Goal: Task Accomplishment & Management: Complete application form

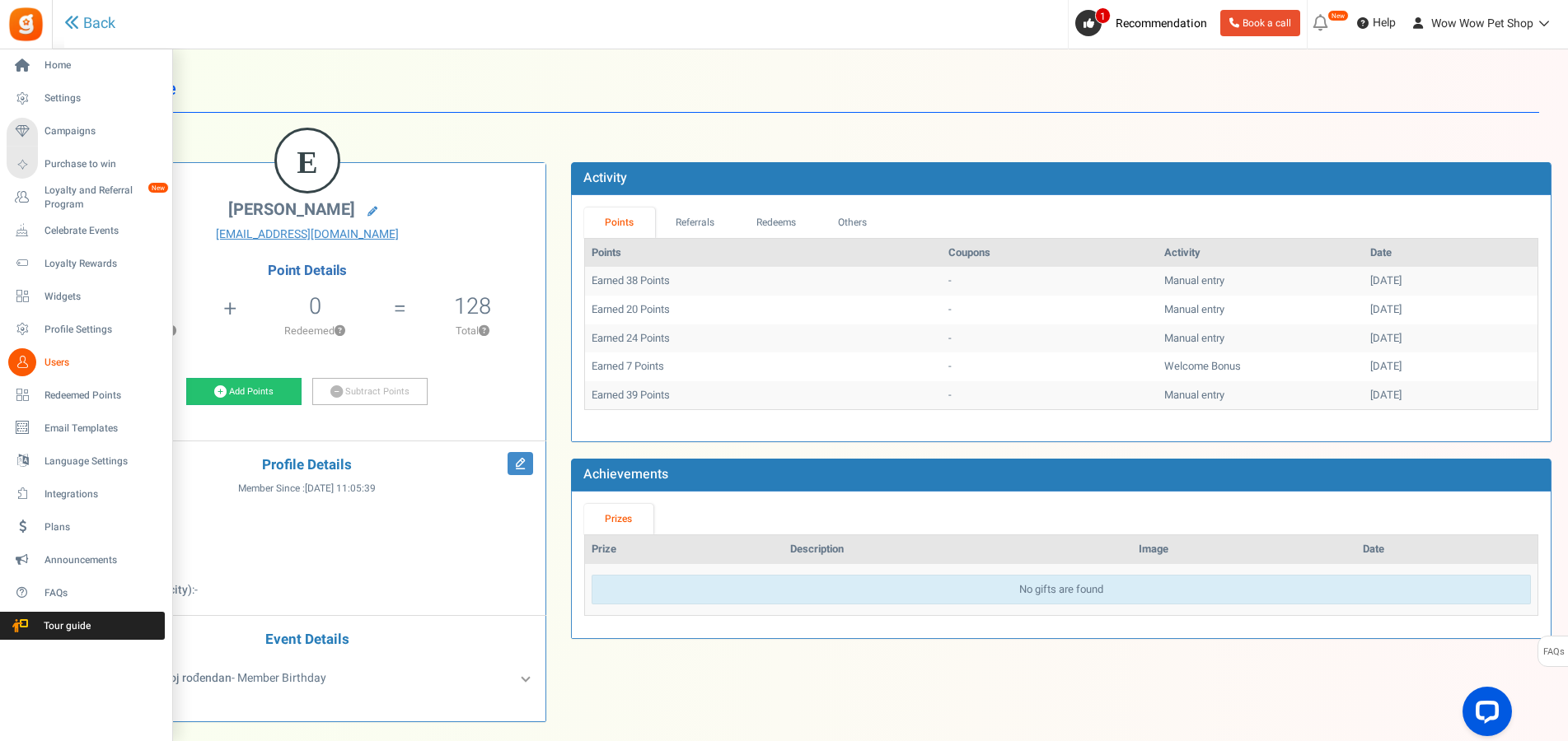
click at [33, 366] on icon at bounding box center [22, 361] width 28 height 28
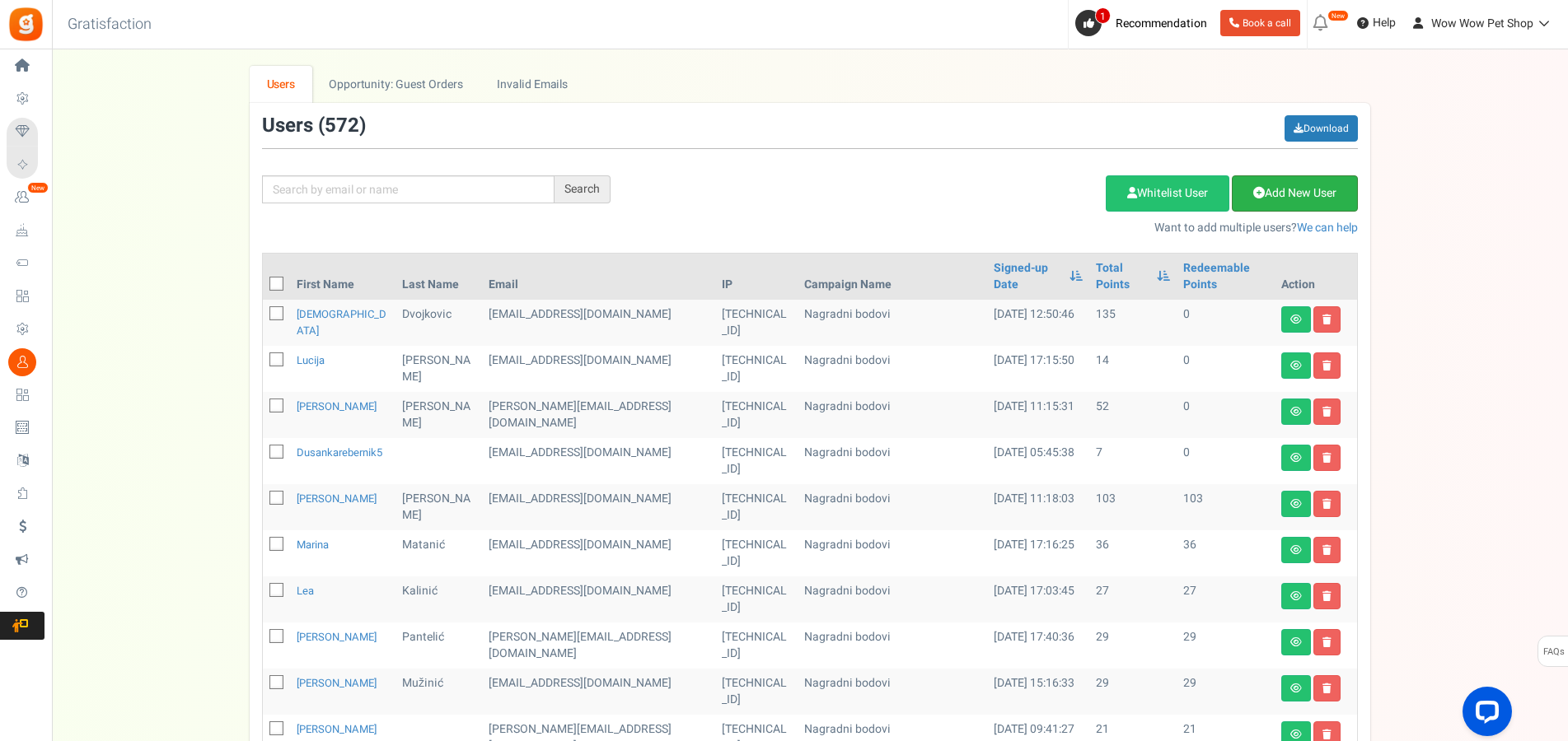
click at [1291, 207] on link "Add New User" at bounding box center [1294, 193] width 126 height 36
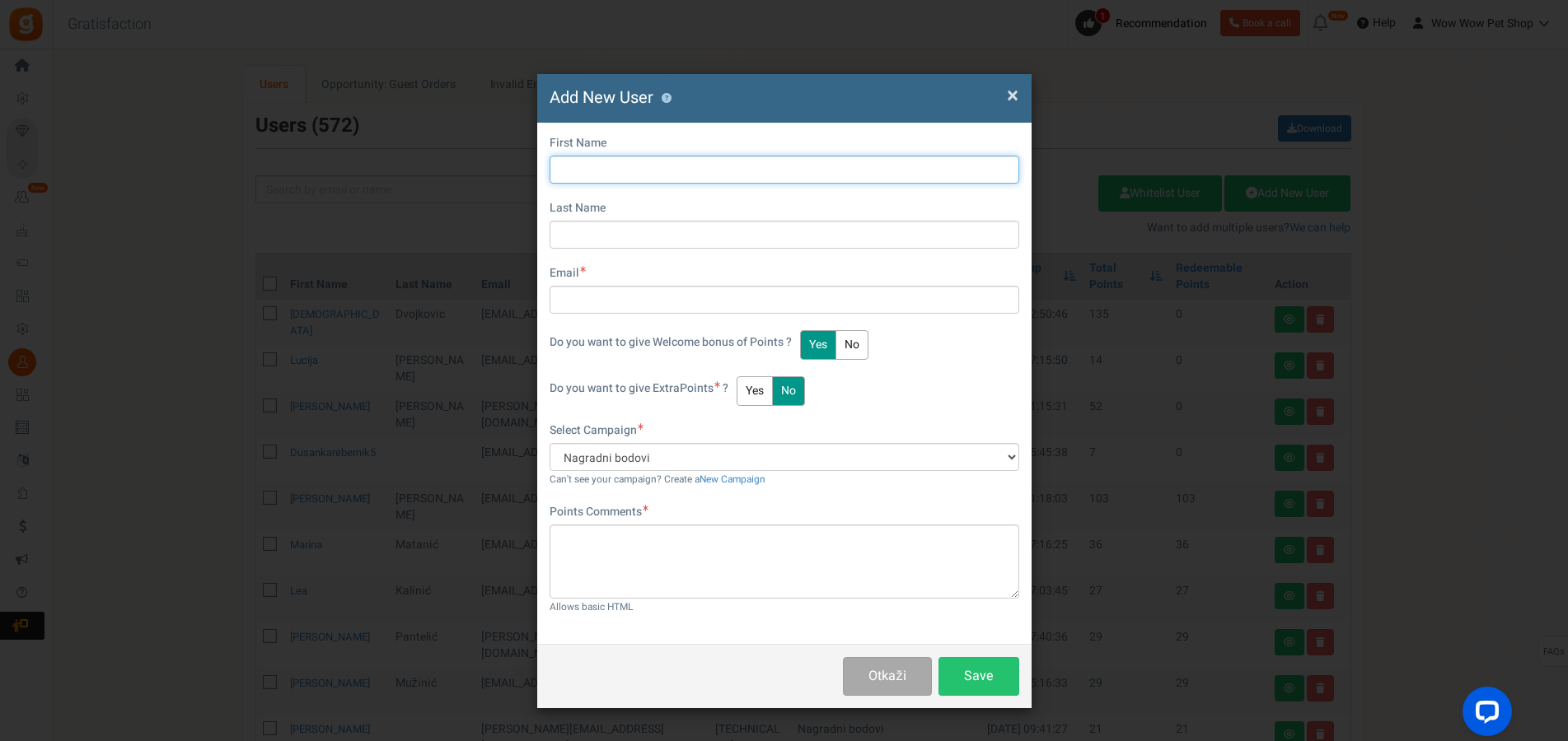
click at [599, 172] on input "text" at bounding box center [784, 169] width 469 height 28
click at [608, 166] on input "Justine Peters" at bounding box center [784, 169] width 469 height 28
type input "[PERSON_NAME]"
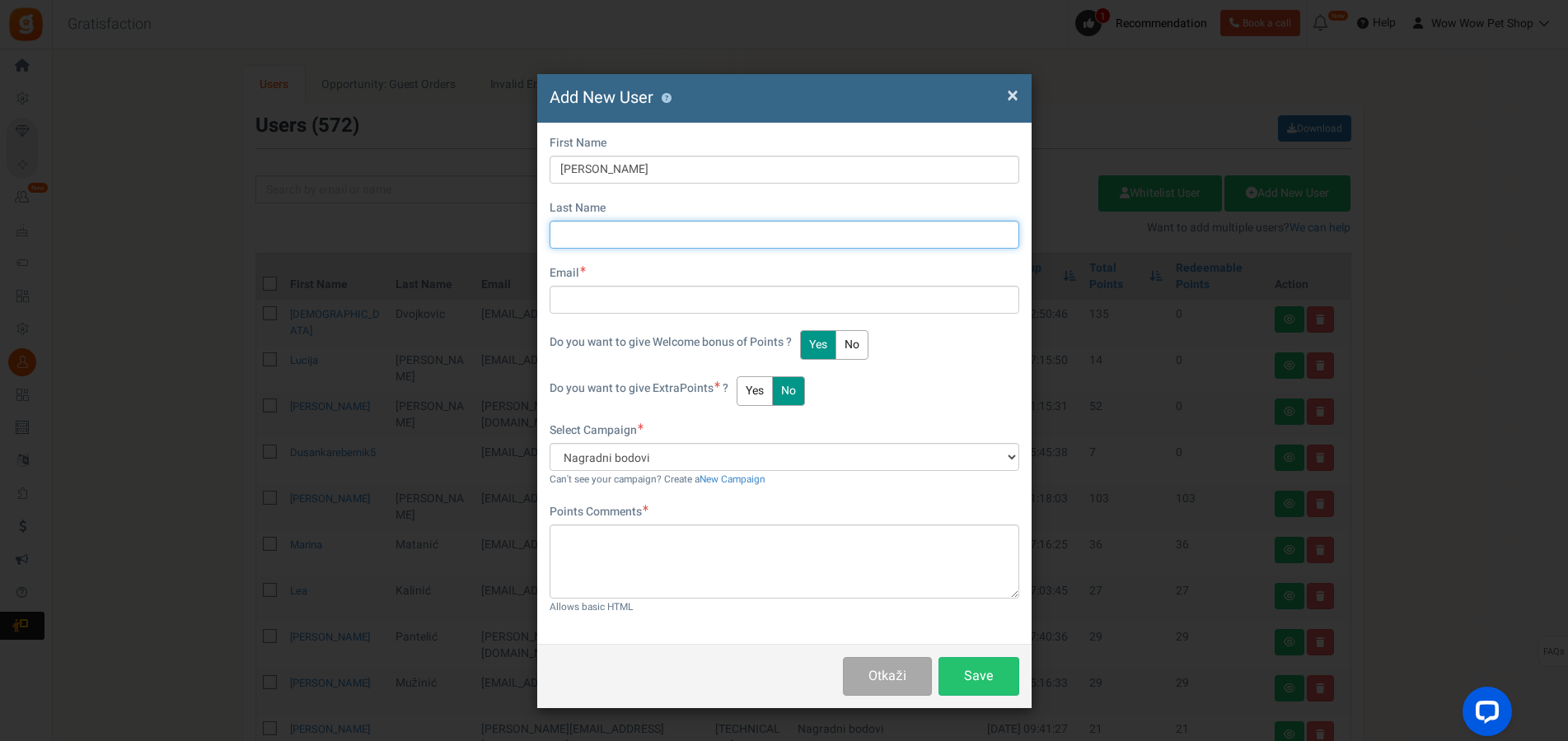
click at [594, 237] on input "text" at bounding box center [784, 234] width 469 height 28
paste input "[PERSON_NAME]"
type input "[PERSON_NAME]"
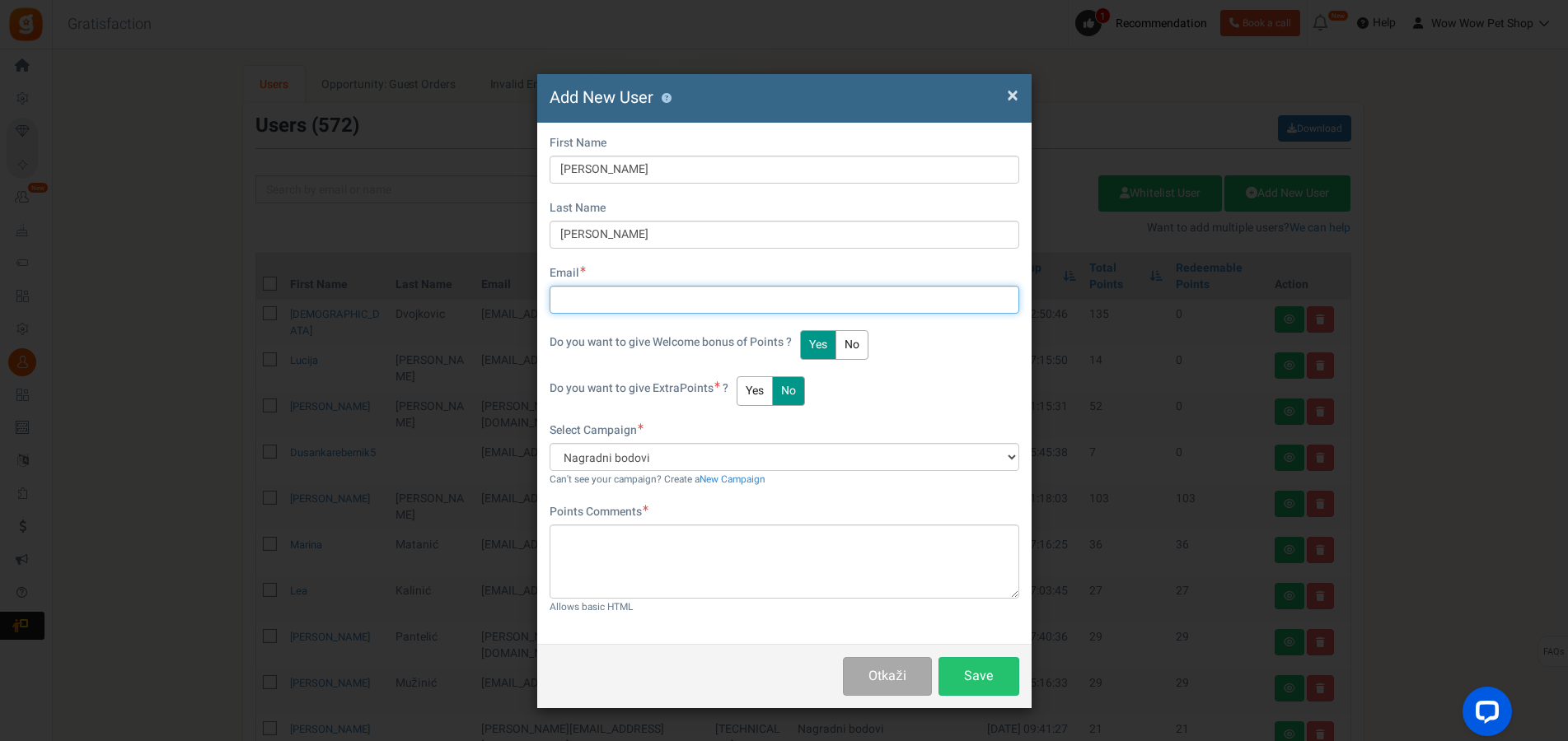
click at [597, 306] on input "text" at bounding box center [784, 299] width 469 height 28
type input "[EMAIL_ADDRESS][DOMAIN_NAME]"
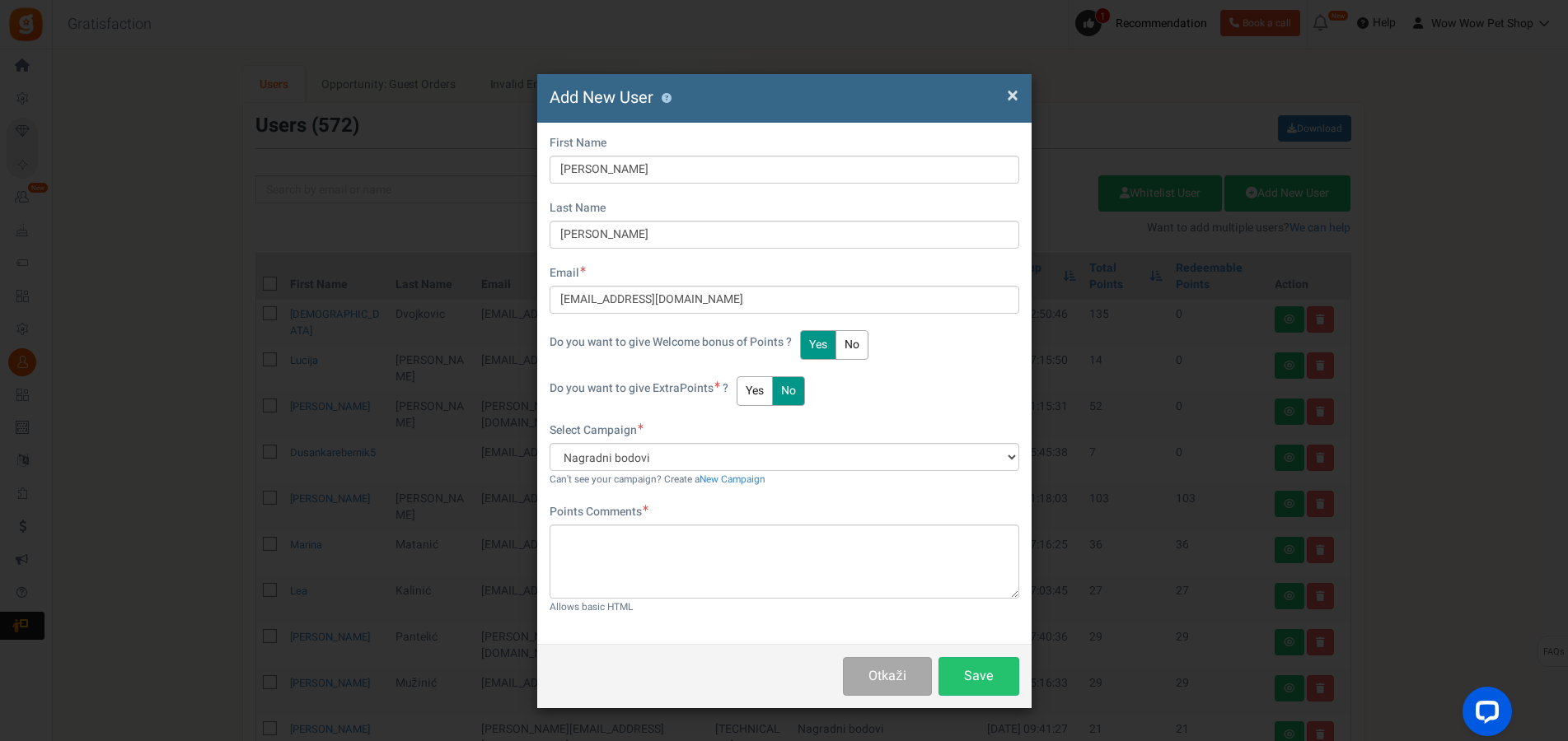
click at [782, 389] on button "No" at bounding box center [789, 390] width 33 height 30
click at [756, 389] on button "Yes" at bounding box center [755, 390] width 36 height 30
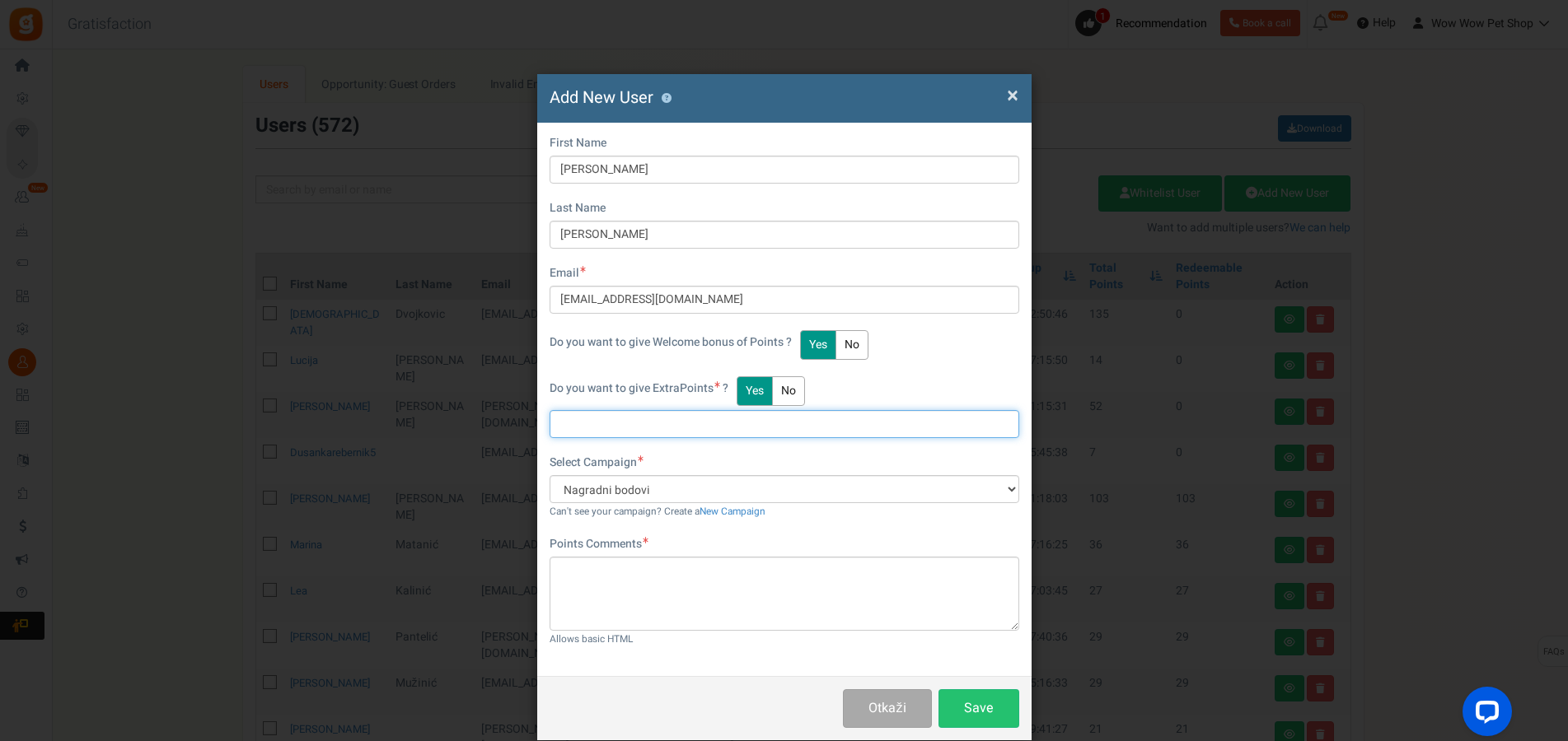
click at [618, 436] on input "text" at bounding box center [784, 424] width 469 height 28
click at [632, 434] on input "text" at bounding box center [784, 424] width 469 height 28
type input "35"
click at [684, 633] on div "Points Comments Char(s) : 0 Allows basic HTML" at bounding box center [784, 591] width 469 height 111
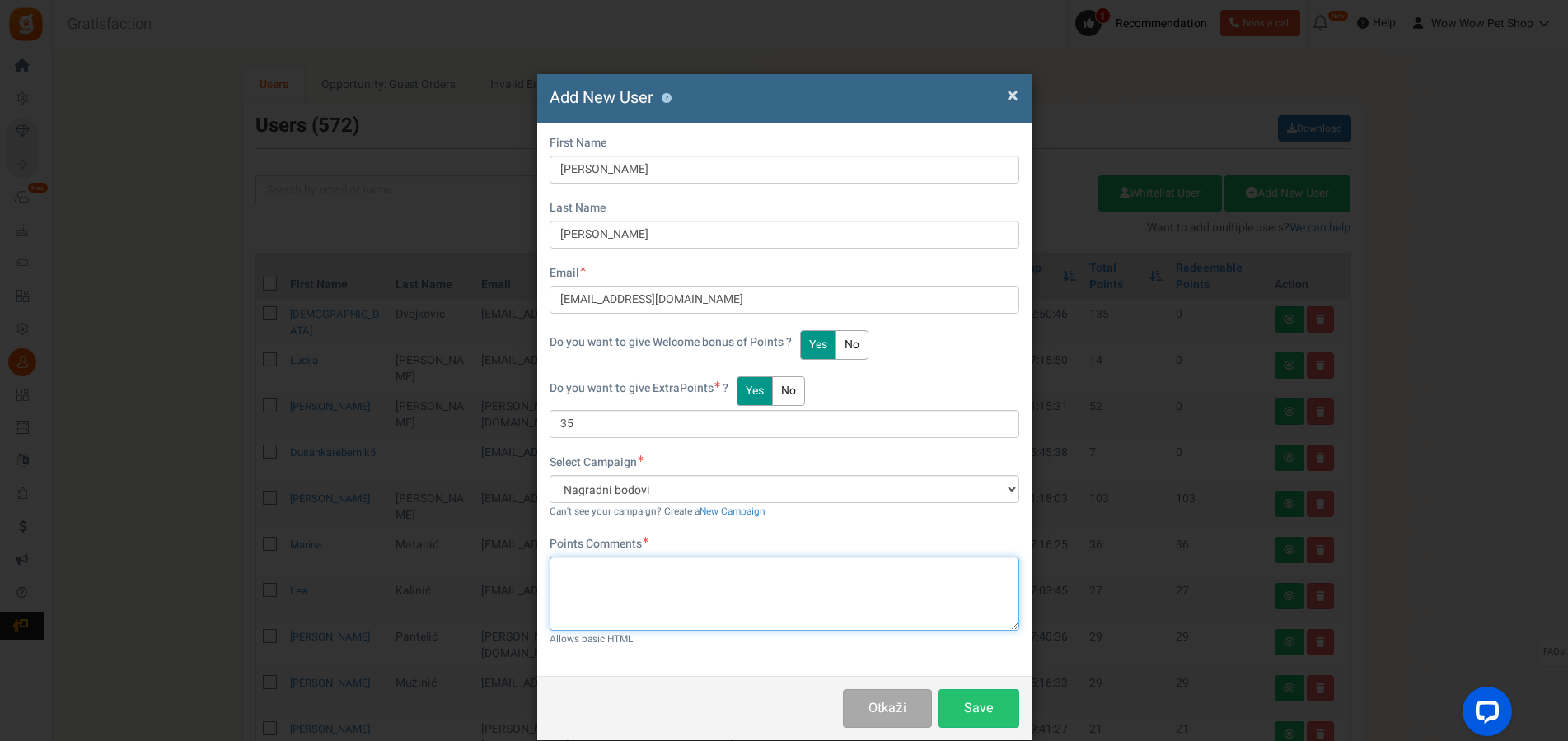
click at [691, 592] on textarea at bounding box center [784, 594] width 469 height 74
paste textarea "1409"
click at [604, 565] on textarea "Račun br .1409" at bounding box center [784, 594] width 469 height 74
click at [599, 568] on textarea "Račun br . 1409" at bounding box center [784, 594] width 469 height 74
type textarea "Račun br. 1409"
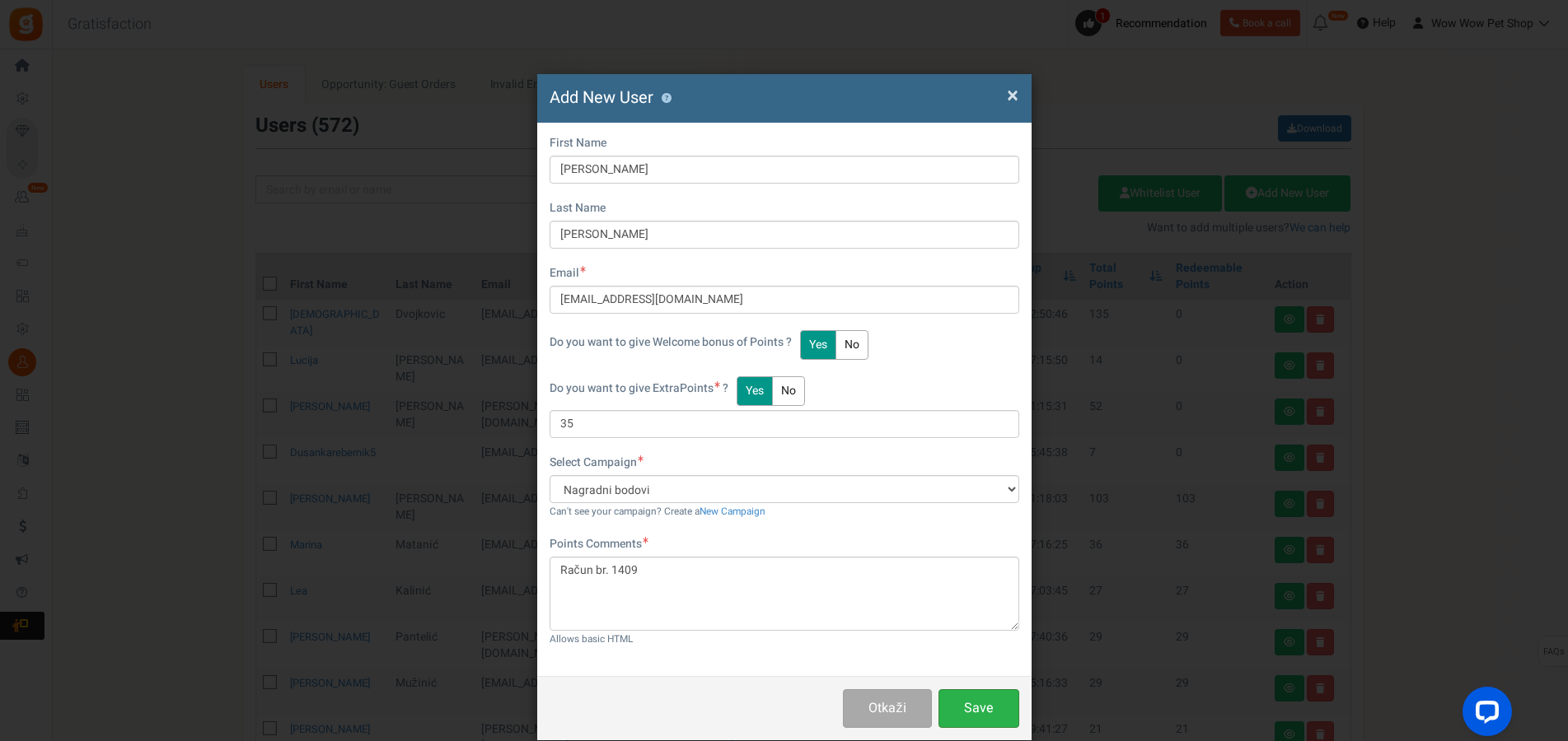
click at [983, 700] on button "Save" at bounding box center [978, 708] width 80 height 39
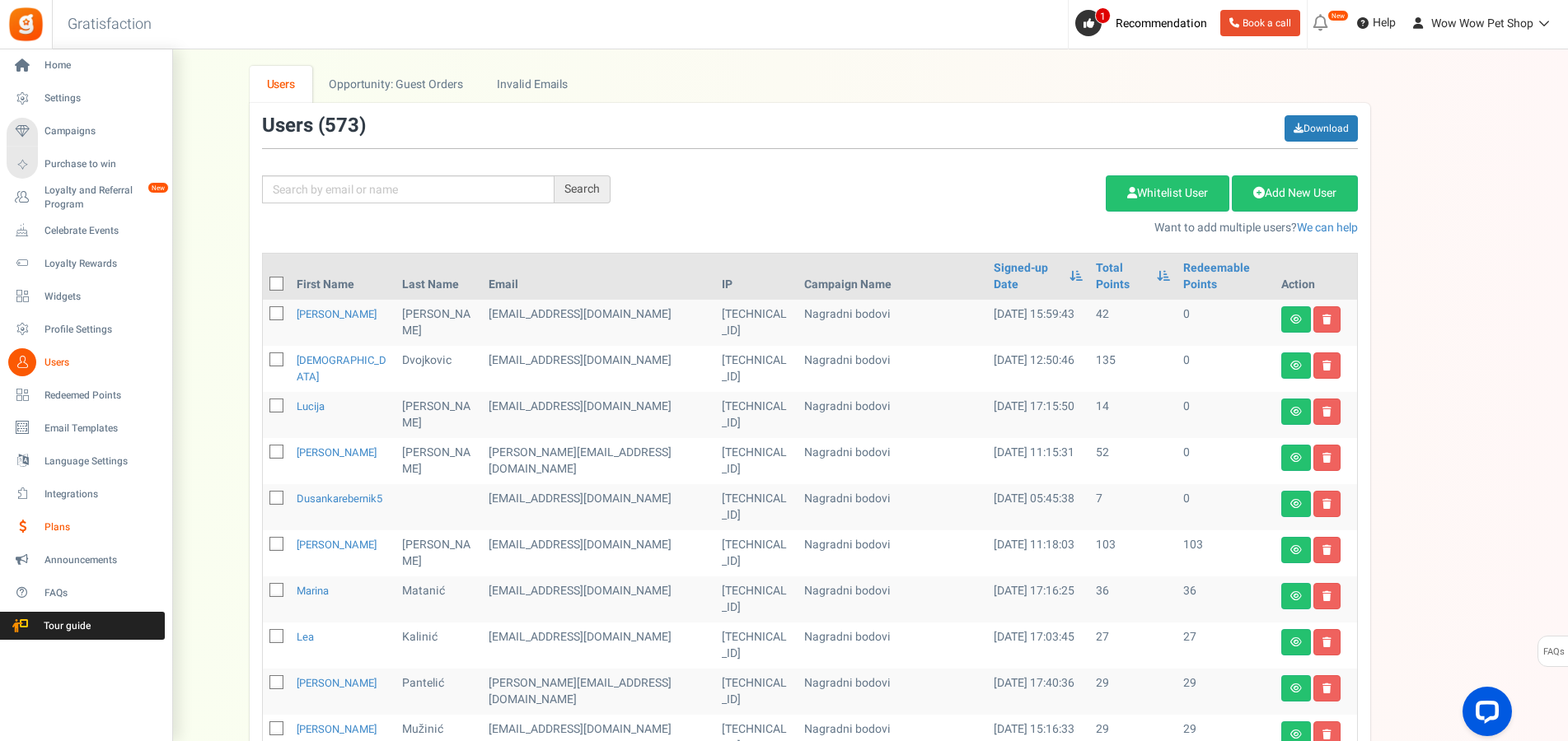
click at [51, 528] on span "Plans" at bounding box center [102, 527] width 116 height 14
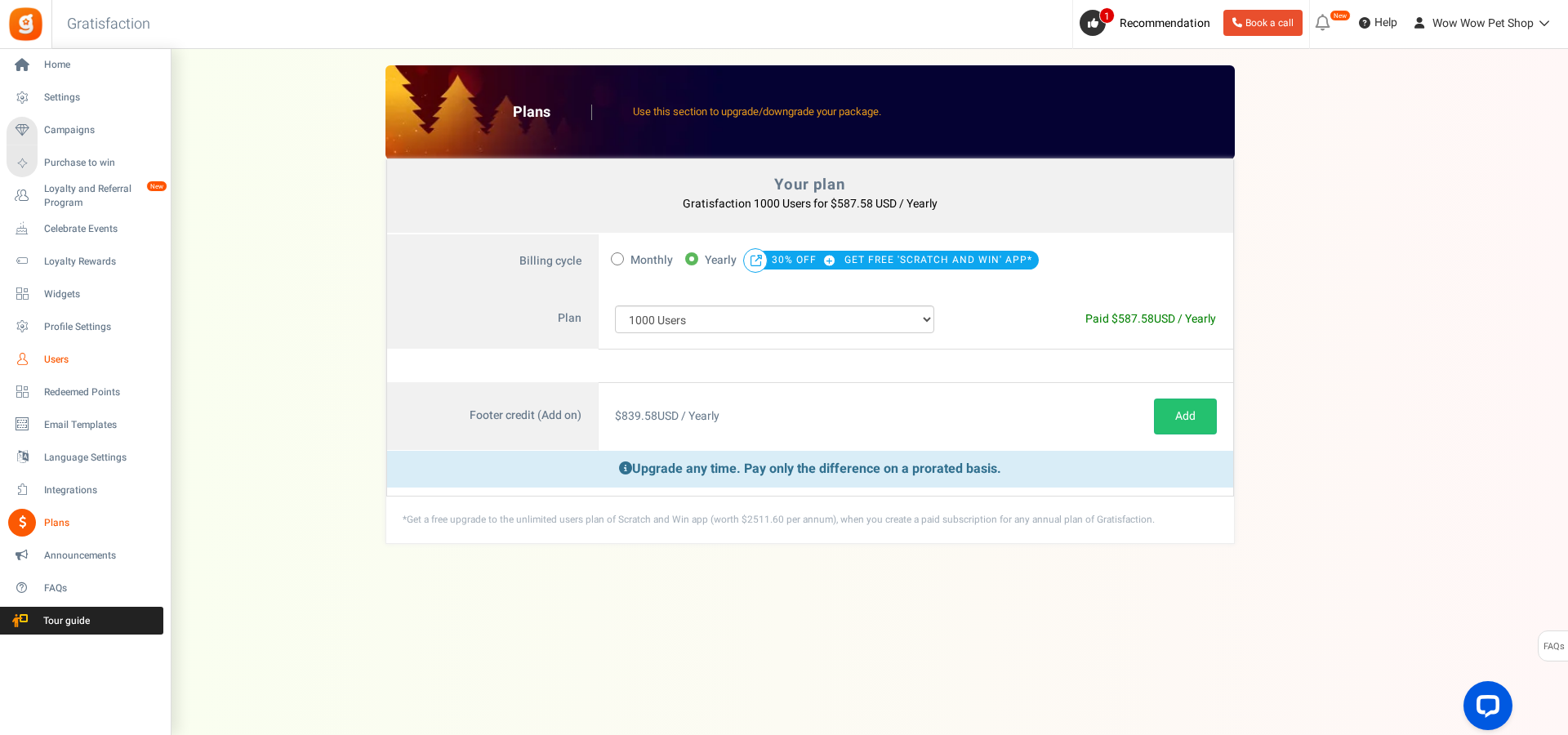
click at [56, 364] on span "Users" at bounding box center [101, 359] width 115 height 13
